Goal: Information Seeking & Learning: Learn about a topic

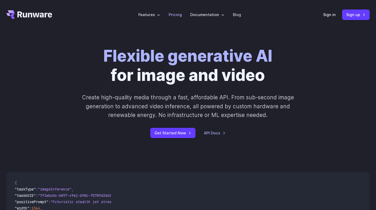
click at [176, 13] on link "Pricing" at bounding box center [175, 15] width 13 height 6
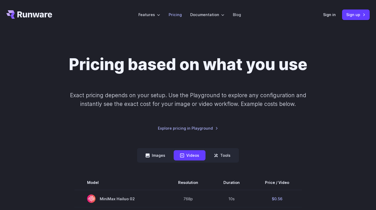
click at [174, 16] on link "Pricing" at bounding box center [175, 15] width 13 height 6
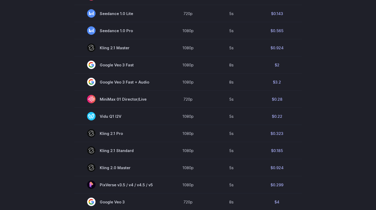
scroll to position [117, 0]
